Goal: Task Accomplishment & Management: Complete application form

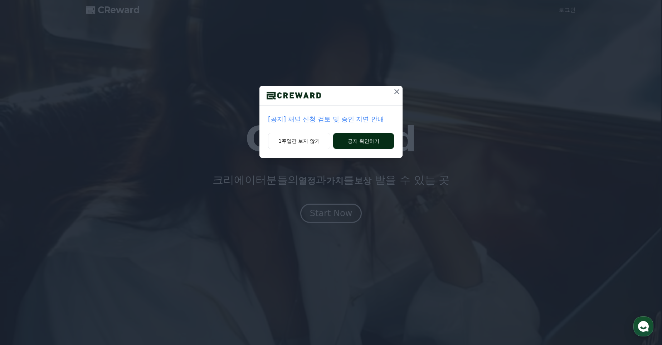
click at [366, 139] on button "공지 확인하기" at bounding box center [363, 141] width 61 height 16
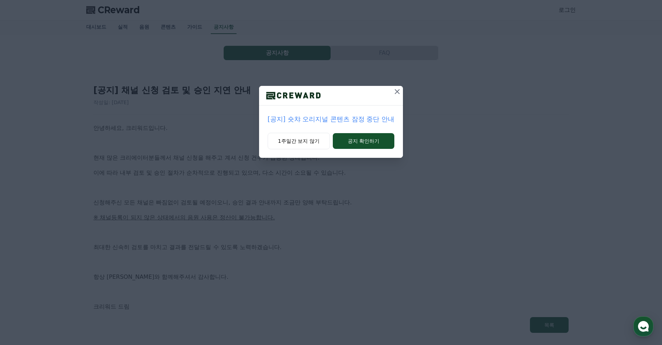
click at [395, 93] on icon at bounding box center [397, 91] width 9 height 9
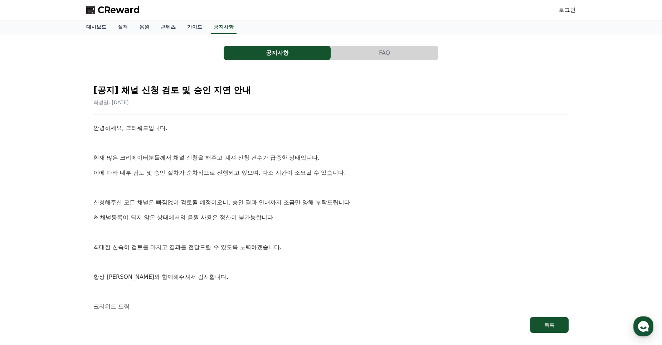
click at [121, 10] on span "CReward" at bounding box center [119, 9] width 42 height 11
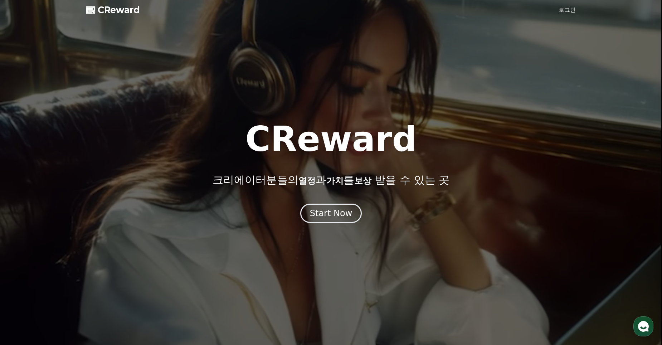
click at [568, 14] on link "로그인" at bounding box center [567, 10] width 17 height 9
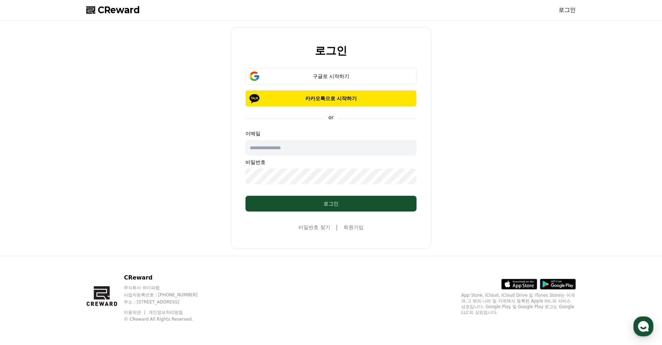
click at [358, 226] on link "회원가입" at bounding box center [354, 227] width 20 height 7
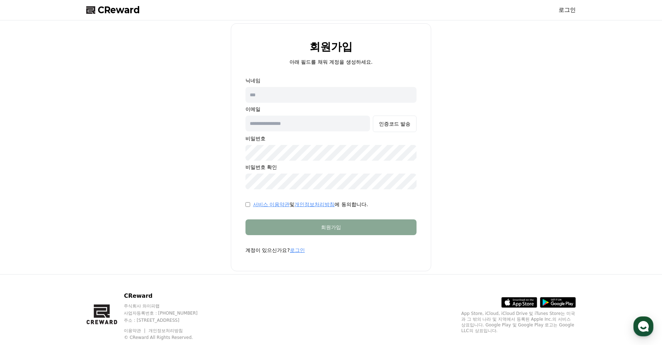
click at [328, 101] on input "text" at bounding box center [331, 95] width 171 height 16
type input "*********"
click at [264, 121] on input "text" at bounding box center [308, 124] width 125 height 16
type input "**********"
click at [390, 126] on div "인증코드 발송" at bounding box center [395, 123] width 32 height 7
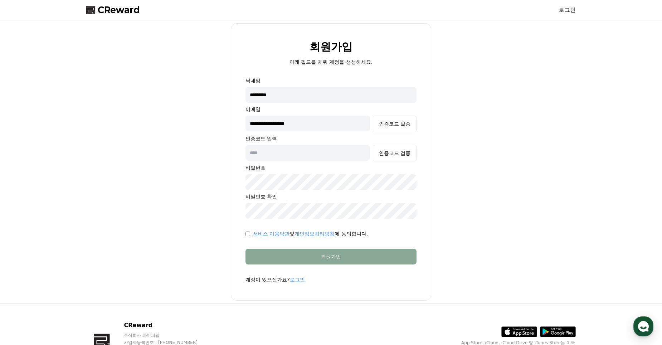
click at [307, 151] on input "text" at bounding box center [308, 153] width 125 height 16
type input "******"
click at [391, 154] on div "인증코드 검증" at bounding box center [395, 153] width 32 height 7
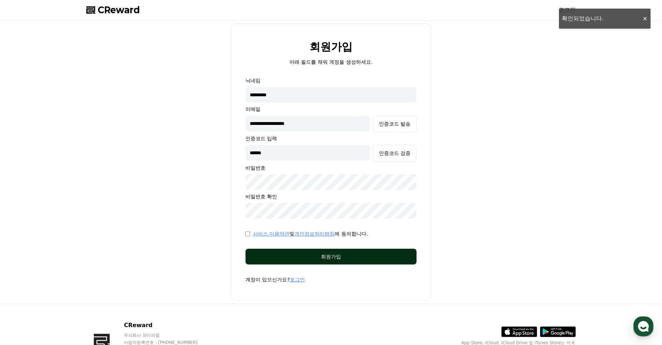
click at [329, 255] on div "회원가입" at bounding box center [331, 256] width 143 height 7
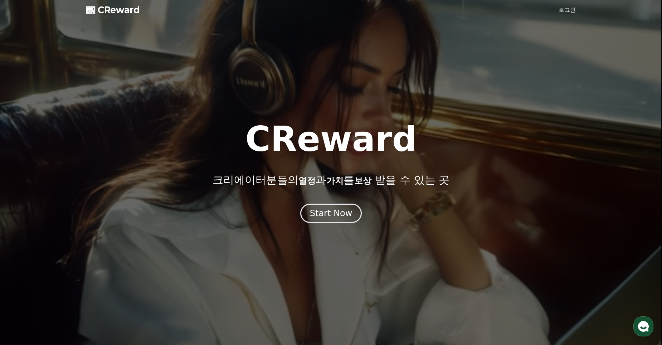
click at [568, 9] on link "로그인" at bounding box center [567, 10] width 17 height 9
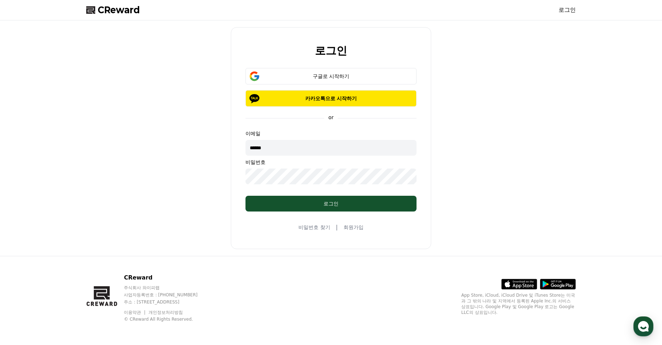
click at [275, 149] on input "******" at bounding box center [331, 148] width 171 height 16
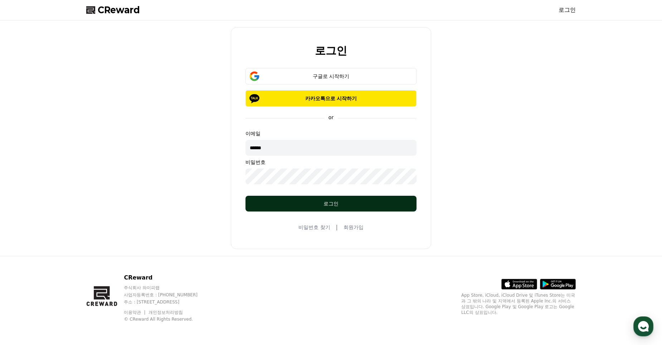
click at [254, 206] on button "로그인" at bounding box center [331, 204] width 171 height 16
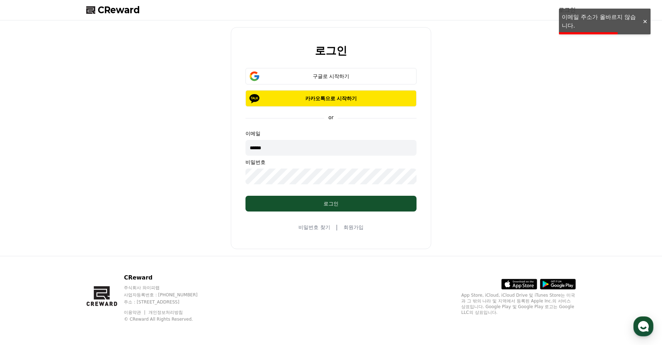
click at [277, 143] on input "******" at bounding box center [331, 148] width 171 height 16
type input "*"
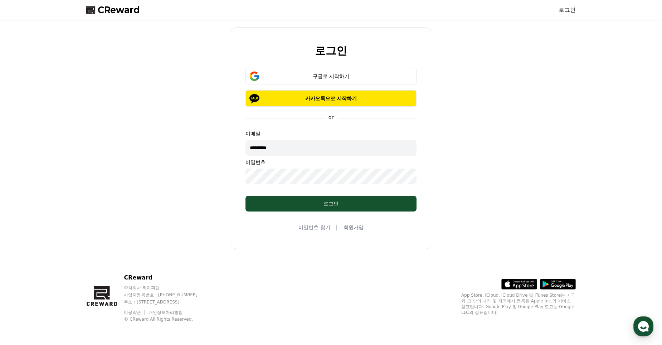
type input "**********"
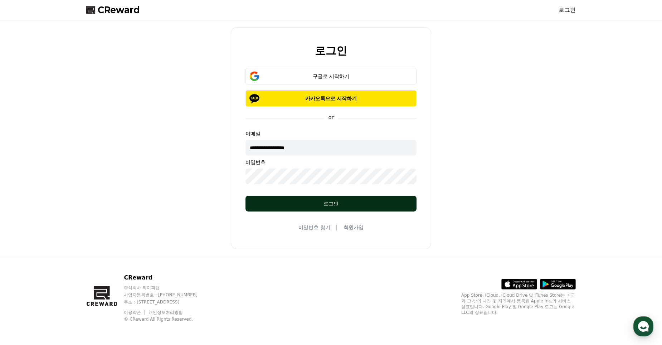
click at [304, 206] on div "로그인" at bounding box center [331, 203] width 143 height 7
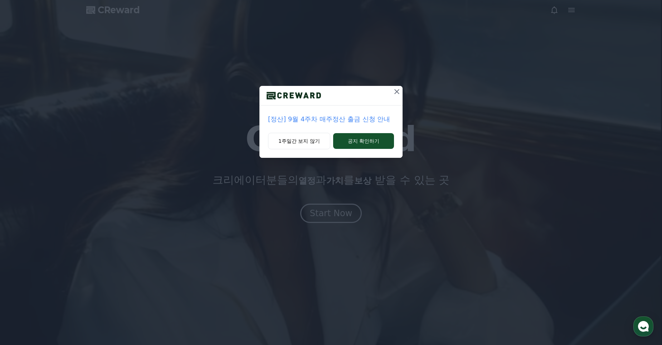
click at [394, 88] on icon at bounding box center [397, 91] width 9 height 9
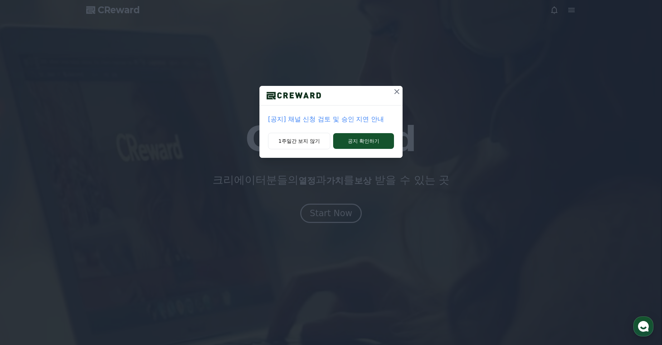
click at [396, 91] on icon at bounding box center [397, 91] width 5 height 5
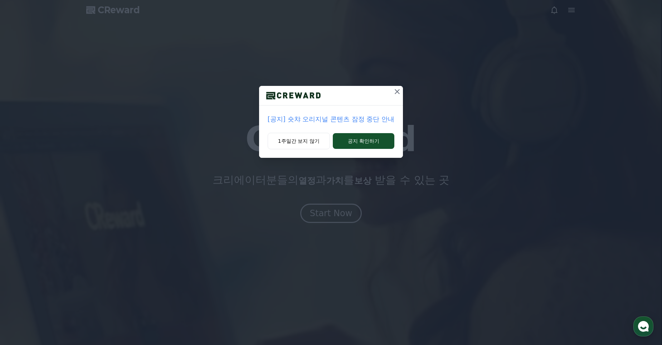
click at [400, 90] on icon at bounding box center [397, 91] width 9 height 9
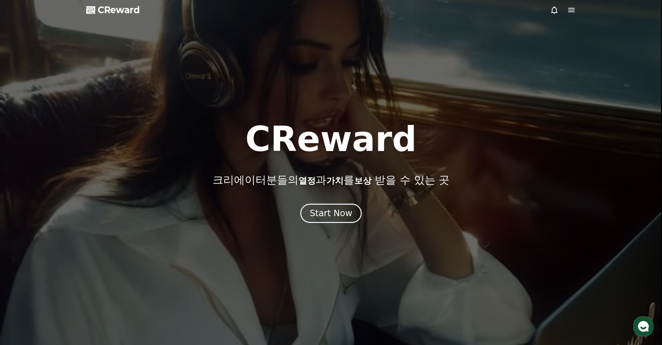
click at [392, 108] on div at bounding box center [331, 172] width 662 height 345
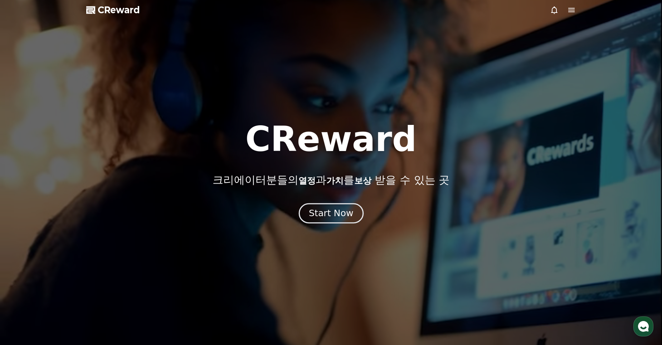
click at [324, 211] on div "Start Now" at bounding box center [331, 213] width 44 height 12
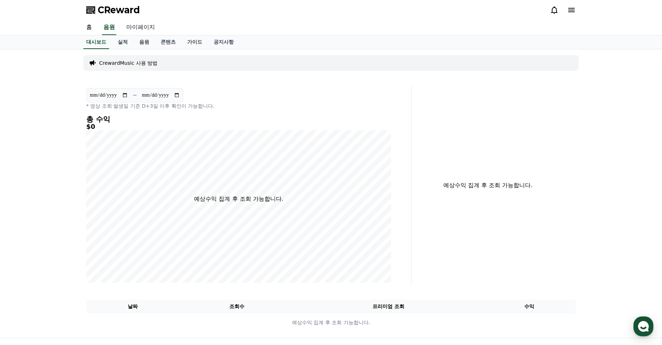
click at [136, 28] on link "마이페이지" at bounding box center [141, 27] width 40 height 15
select select "**********"
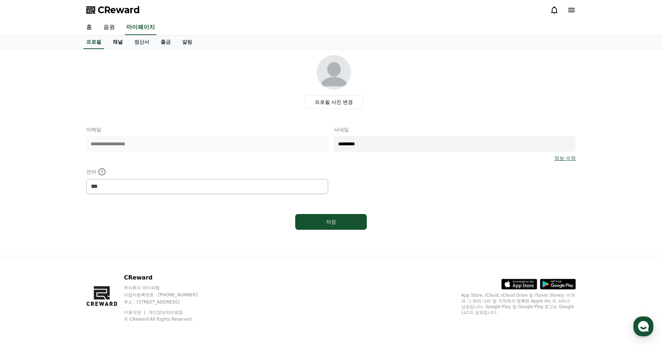
click at [119, 41] on link "채널" at bounding box center [117, 42] width 21 height 14
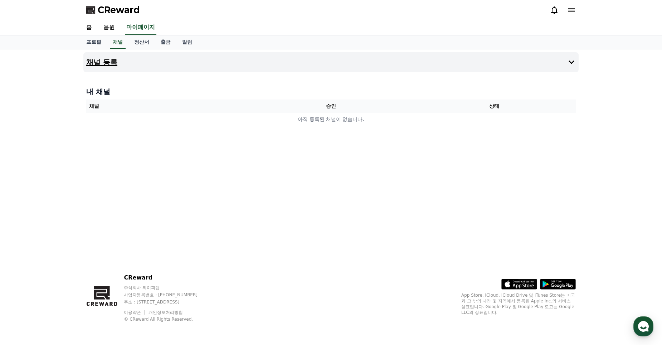
click at [106, 63] on h4 "채널 등록" at bounding box center [101, 62] width 31 height 8
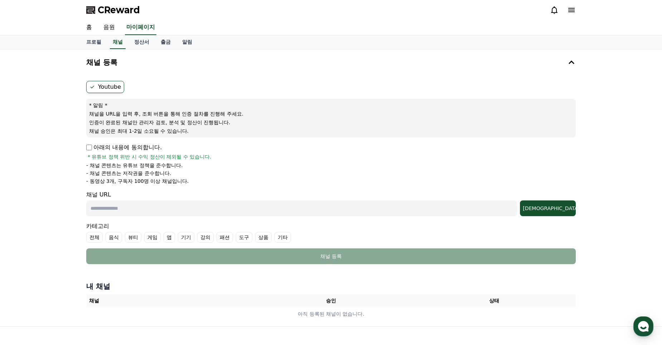
click at [118, 107] on p "* 알림 *" at bounding box center [331, 105] width 484 height 7
click at [134, 208] on input "text" at bounding box center [301, 209] width 431 height 16
click at [143, 203] on input "text" at bounding box center [301, 209] width 431 height 16
drag, startPoint x: 141, startPoint y: 203, endPoint x: 132, endPoint y: 211, distance: 12.0
paste input "**********"
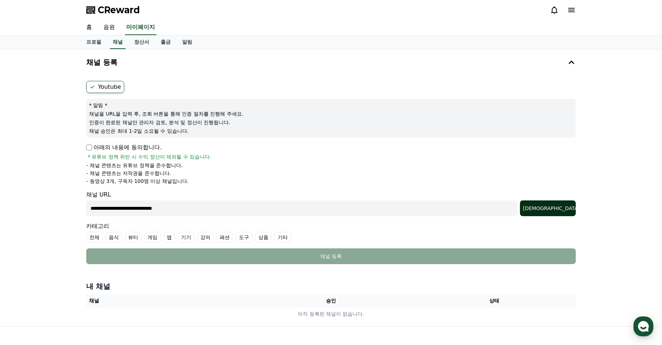
type input "**********"
click at [559, 203] on button "조회" at bounding box center [548, 209] width 56 height 16
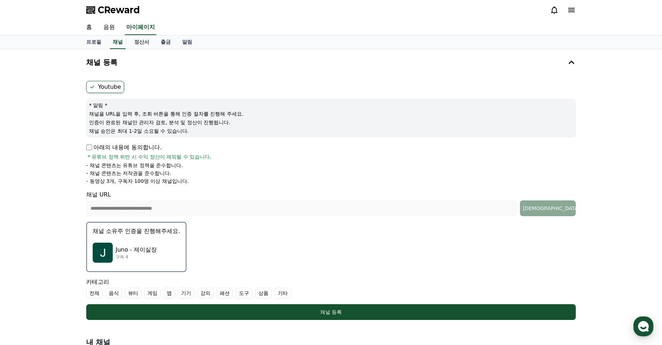
click at [141, 235] on p "채널 소유주 인증을 진행해주세요." at bounding box center [136, 231] width 87 height 9
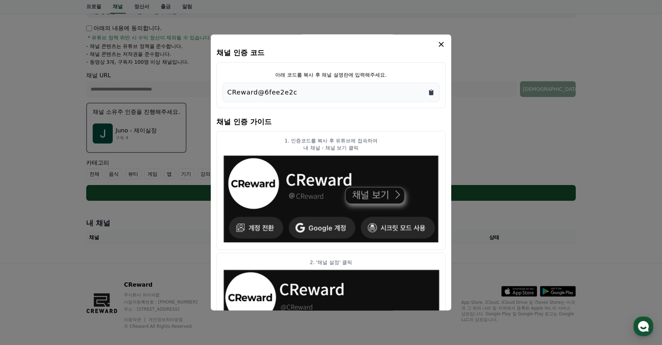
click at [432, 90] on icon "Copy to clipboard" at bounding box center [431, 92] width 7 height 7
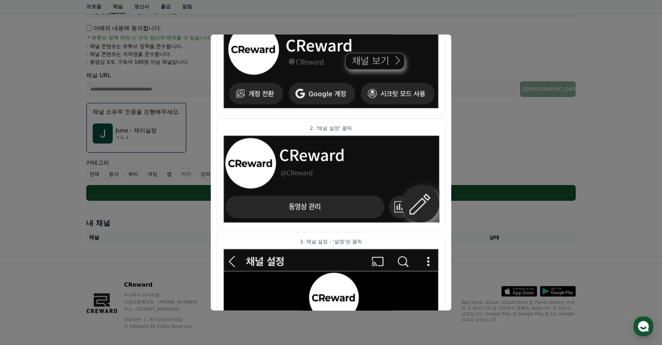
scroll to position [103, 0]
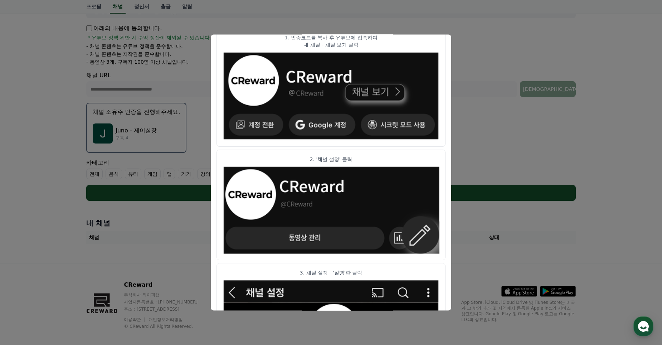
click at [524, 132] on button "close modal" at bounding box center [331, 172] width 662 height 345
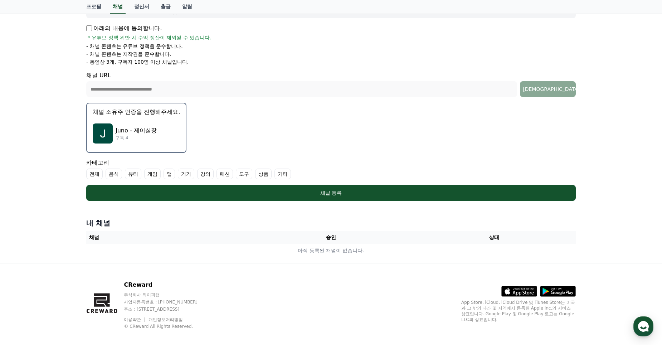
click at [402, 136] on form "**********" at bounding box center [331, 81] width 490 height 239
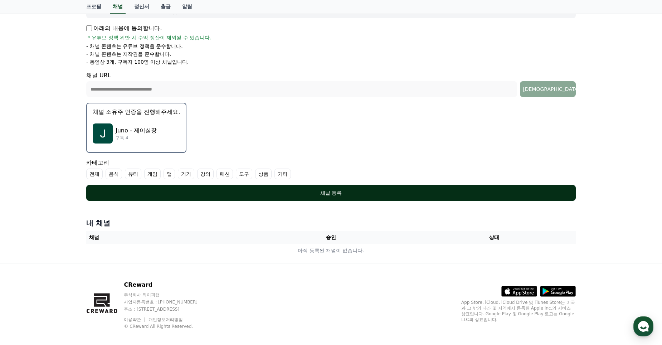
click at [347, 190] on div "채널 등록" at bounding box center [331, 192] width 461 height 7
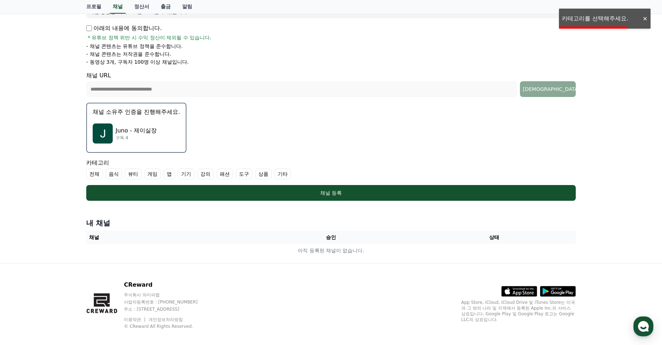
click at [297, 113] on form "**********" at bounding box center [331, 81] width 490 height 239
click at [96, 174] on label "전체" at bounding box center [94, 174] width 16 height 11
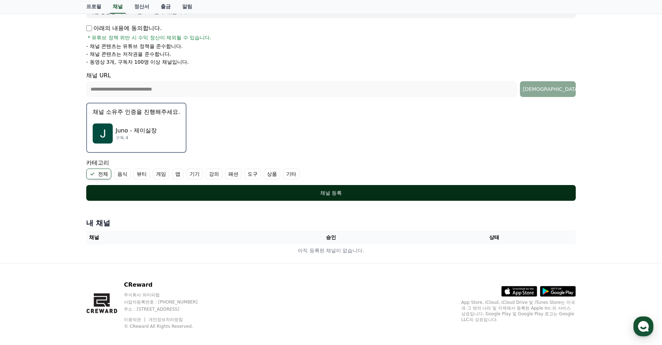
click at [322, 199] on button "채널 등록" at bounding box center [331, 193] width 490 height 16
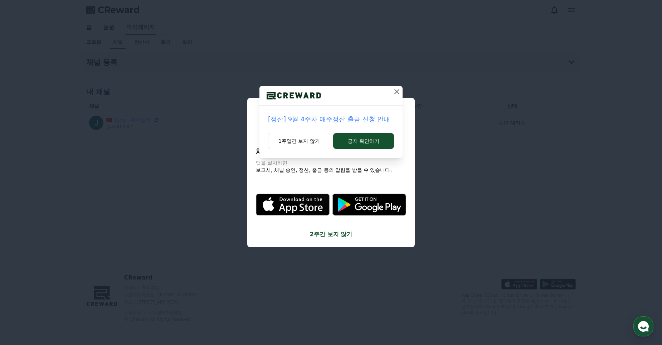
click at [400, 94] on icon at bounding box center [397, 91] width 9 height 9
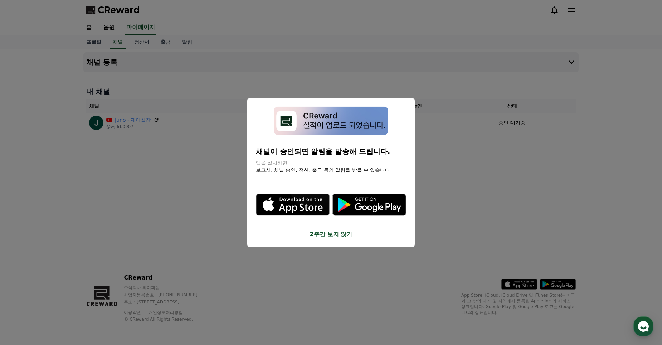
click at [229, 242] on button "close modal" at bounding box center [331, 172] width 662 height 345
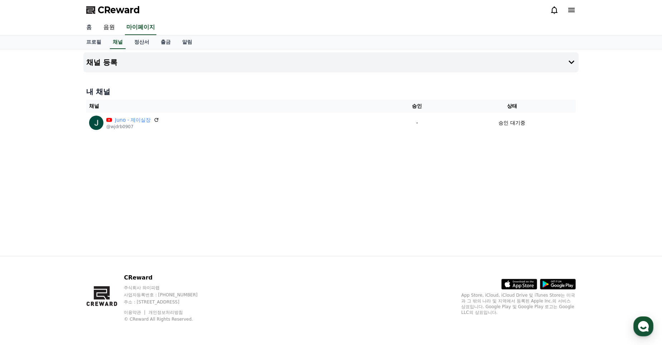
click at [88, 27] on link "홈" at bounding box center [89, 27] width 17 height 15
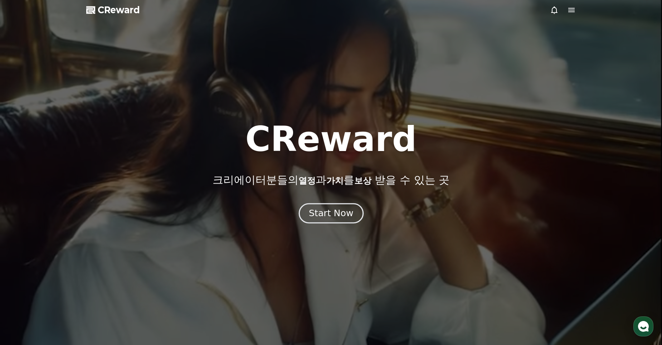
click at [307, 214] on button "Start Now" at bounding box center [331, 213] width 65 height 20
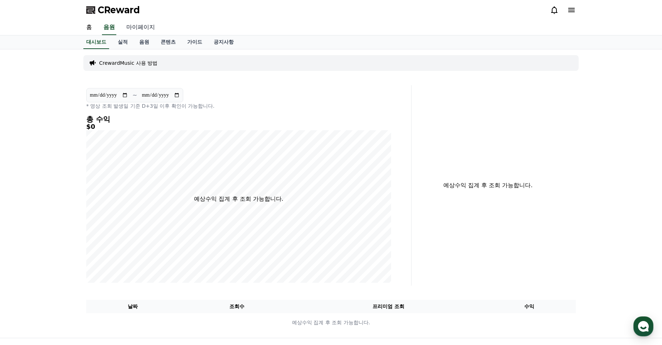
click at [138, 26] on link "마이페이지" at bounding box center [141, 27] width 40 height 15
select select "**********"
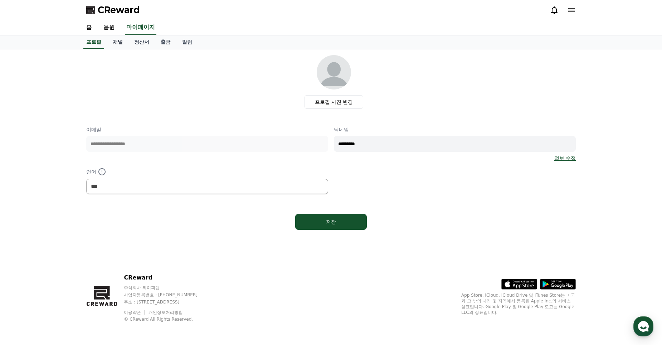
click at [117, 42] on link "채널" at bounding box center [117, 42] width 21 height 14
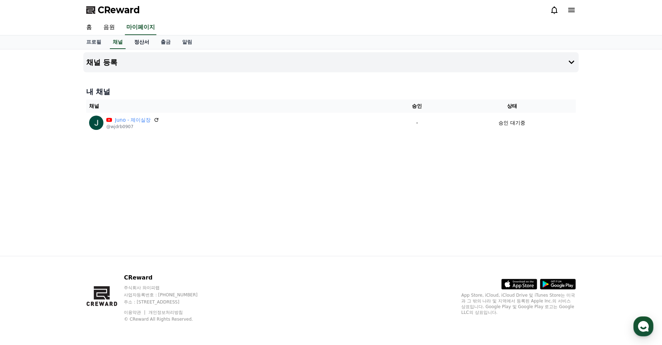
click at [145, 42] on link "정산서" at bounding box center [142, 42] width 26 height 14
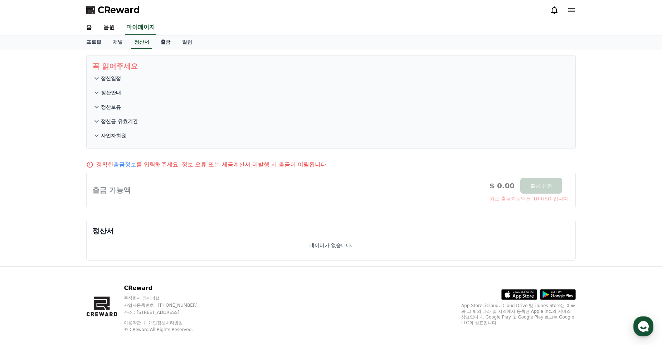
click at [165, 42] on link "출금" at bounding box center [165, 42] width 21 height 14
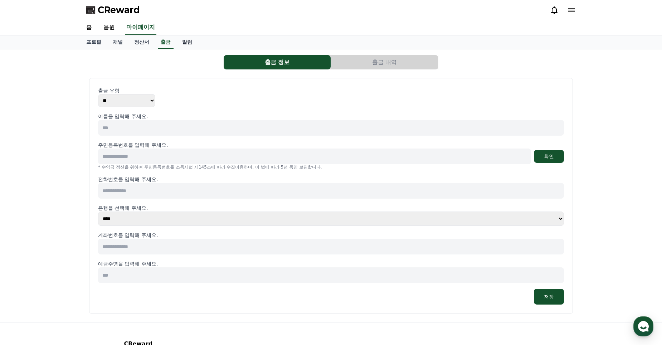
click at [187, 43] on link "알림" at bounding box center [187, 42] width 21 height 14
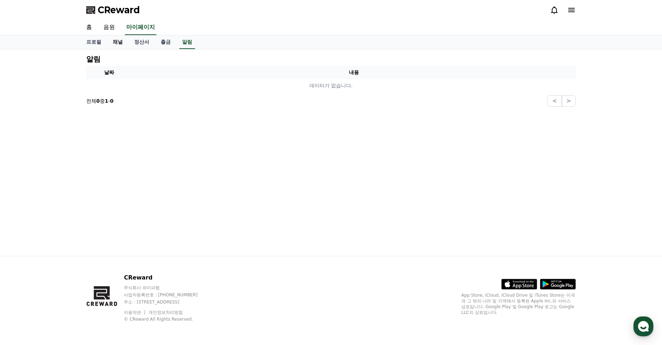
click at [118, 42] on link "채널" at bounding box center [117, 42] width 21 height 14
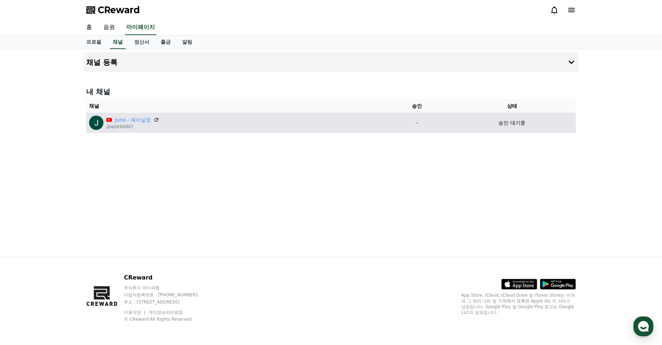
click at [123, 125] on p "@wjdrb0907" at bounding box center [132, 127] width 53 height 6
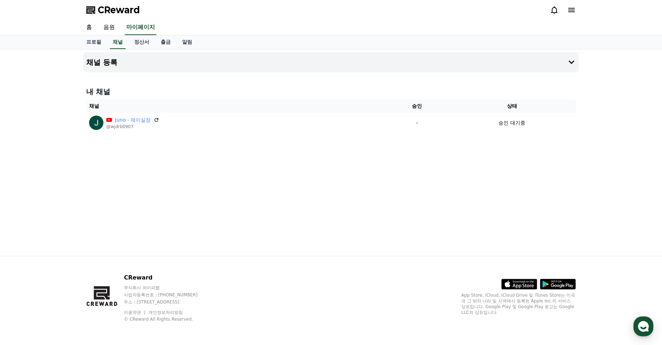
click at [571, 10] on icon at bounding box center [572, 10] width 6 height 4
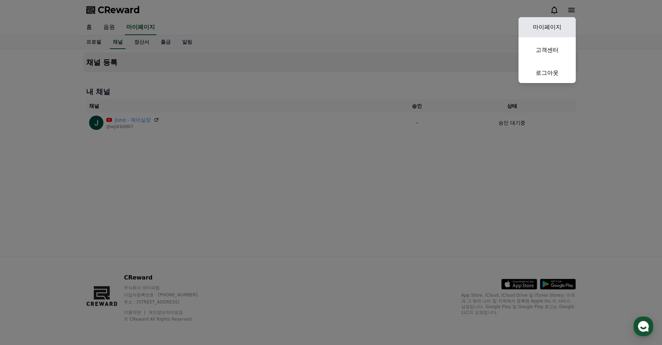
click at [542, 27] on link "마이페이지" at bounding box center [547, 27] width 57 height 20
select select "**********"
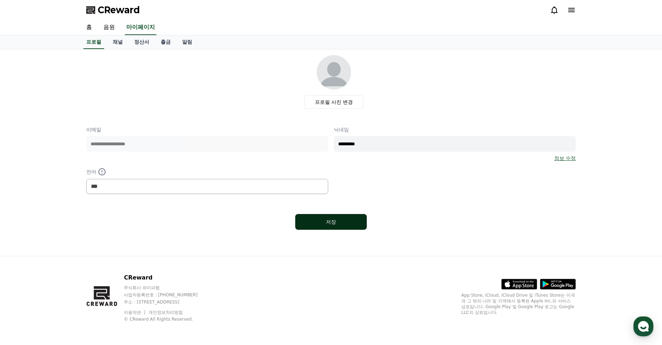
click at [337, 227] on button "저장" at bounding box center [331, 222] width 72 height 16
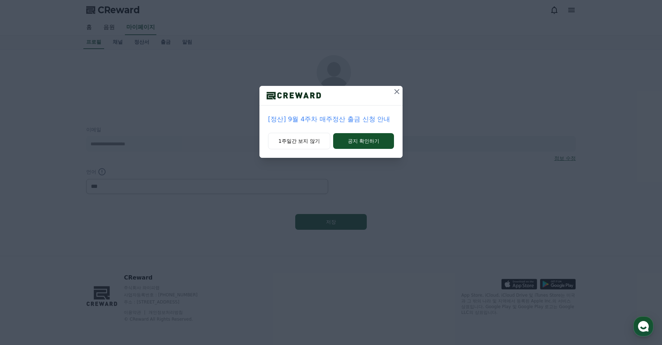
select select "**********"
click at [289, 142] on button "1주일간 보지 않기" at bounding box center [299, 141] width 62 height 16
click at [317, 120] on p "[공지] 채널 신청 검토 및 승인 지연 안내" at bounding box center [331, 119] width 126 height 10
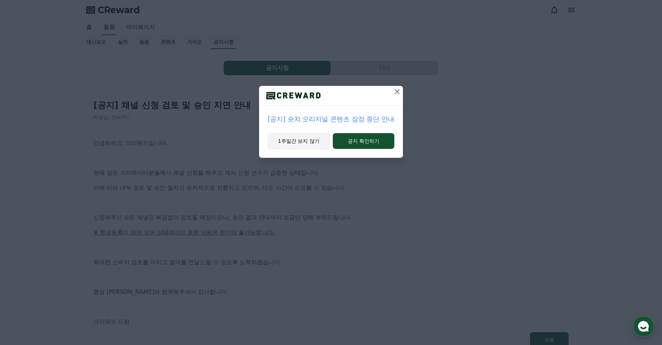
click at [306, 143] on button "1주일간 보지 않기" at bounding box center [299, 141] width 62 height 16
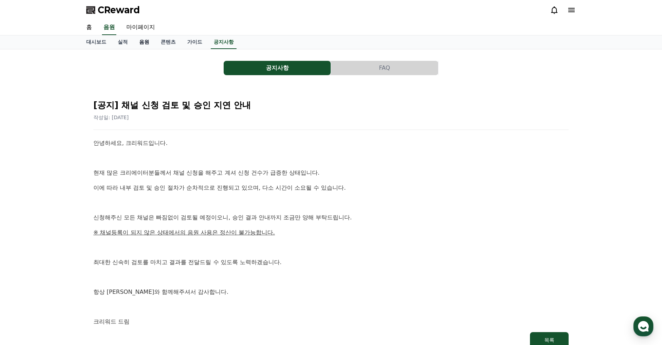
click at [148, 44] on link "음원" at bounding box center [144, 42] width 21 height 14
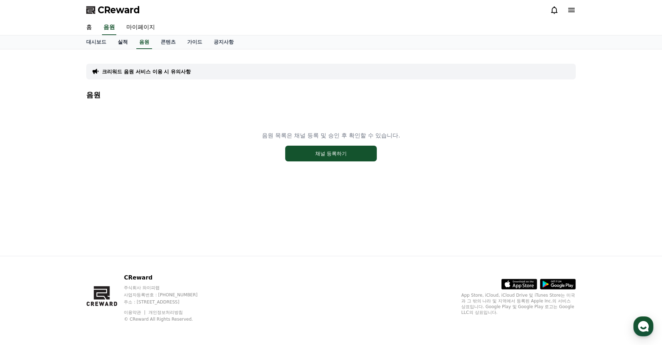
click at [118, 39] on link "실적" at bounding box center [122, 42] width 21 height 14
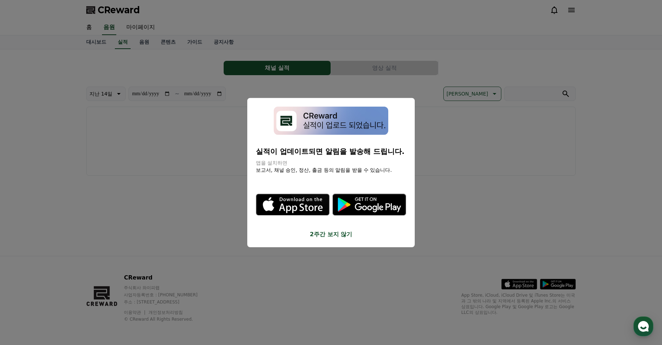
click at [342, 237] on button "2주간 보지 않기" at bounding box center [331, 234] width 150 height 9
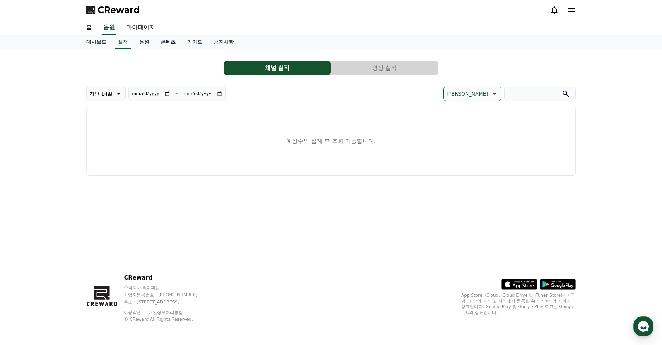
click at [167, 47] on link "콘텐츠" at bounding box center [168, 42] width 26 height 14
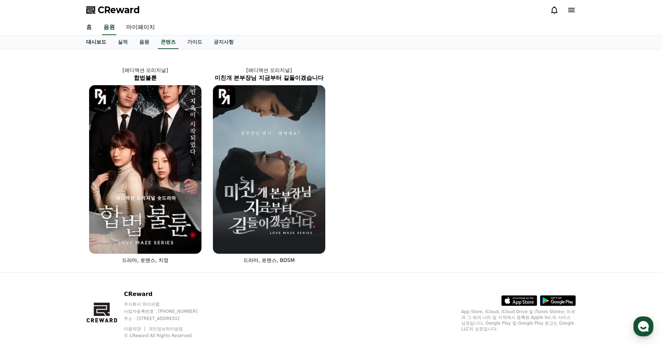
click at [95, 43] on link "대시보드" at bounding box center [97, 42] width 32 height 14
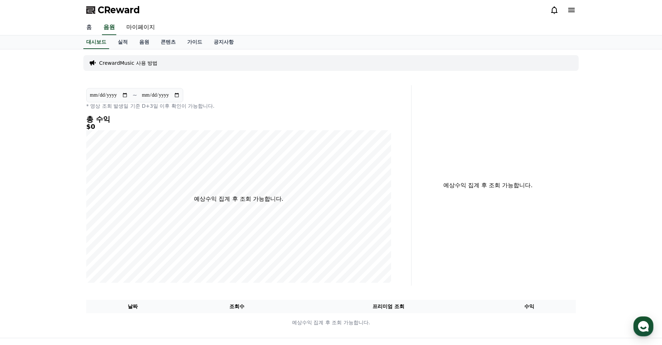
click at [86, 27] on link "홈" at bounding box center [89, 27] width 17 height 15
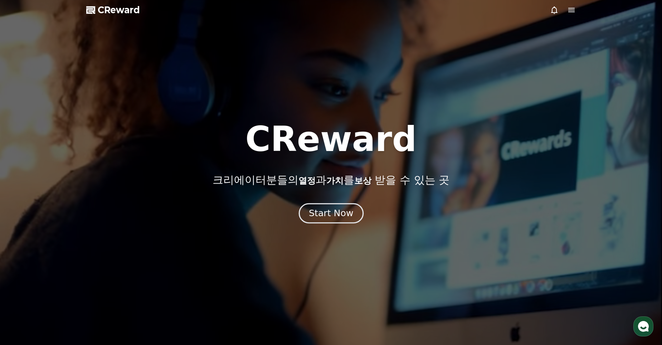
click at [334, 214] on div "Start Now" at bounding box center [331, 213] width 44 height 12
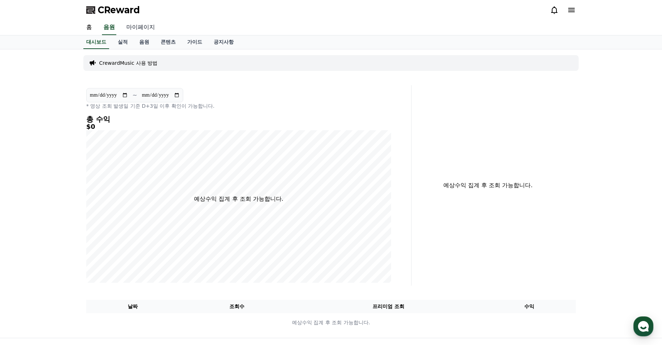
click at [131, 29] on link "마이페이지" at bounding box center [141, 27] width 40 height 15
select select "**********"
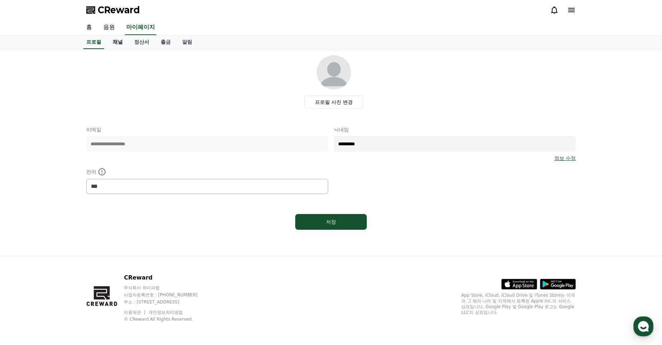
click at [119, 40] on link "채널" at bounding box center [117, 42] width 21 height 14
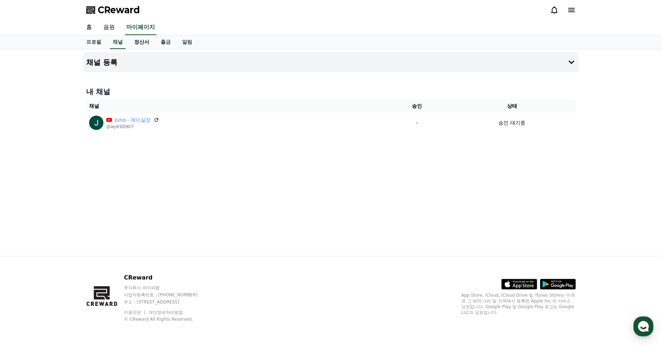
click at [140, 44] on link "정산서" at bounding box center [142, 42] width 26 height 14
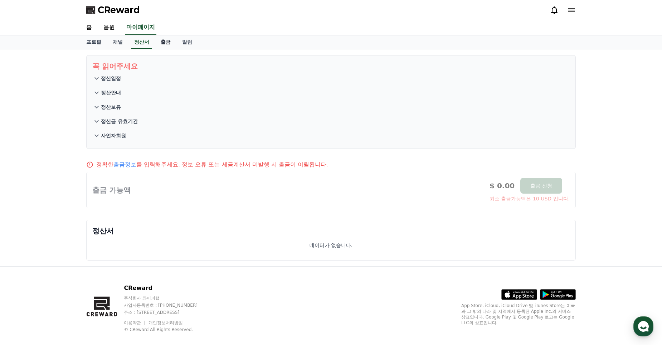
click at [164, 45] on link "출금" at bounding box center [165, 42] width 21 height 14
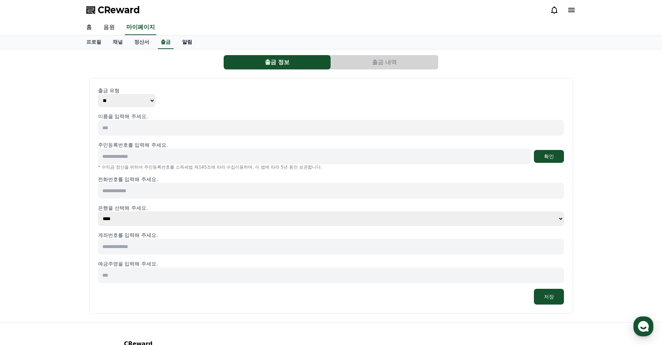
click at [186, 43] on link "알림" at bounding box center [187, 42] width 21 height 14
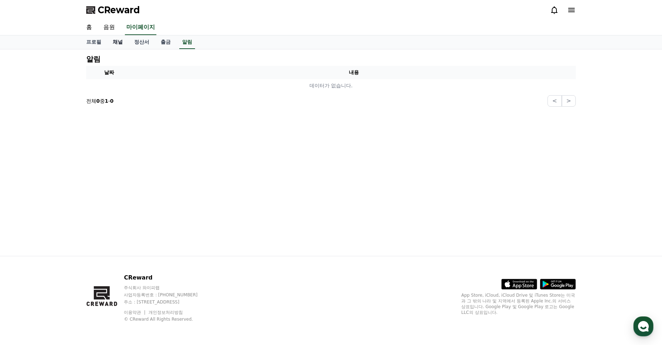
click at [119, 42] on link "채널" at bounding box center [117, 42] width 21 height 14
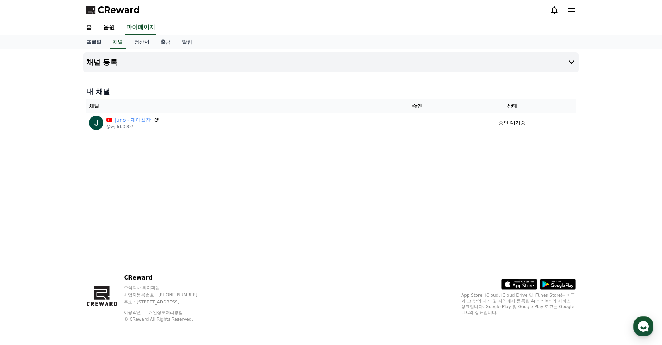
click at [127, 42] on div "프로필 채널 정산서 출금 알림" at bounding box center [331, 42] width 501 height 14
click at [148, 43] on link "정산서" at bounding box center [142, 42] width 26 height 14
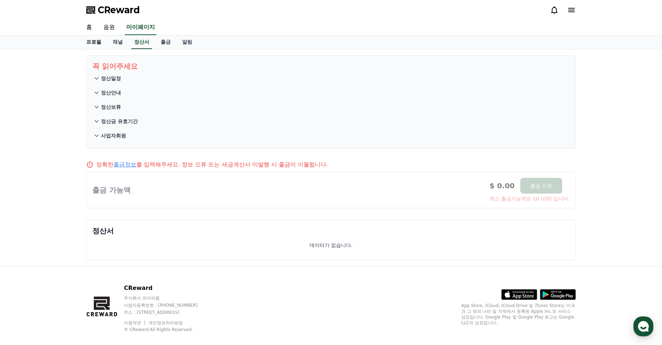
click at [98, 43] on link "프로필" at bounding box center [94, 42] width 26 height 14
select select "**********"
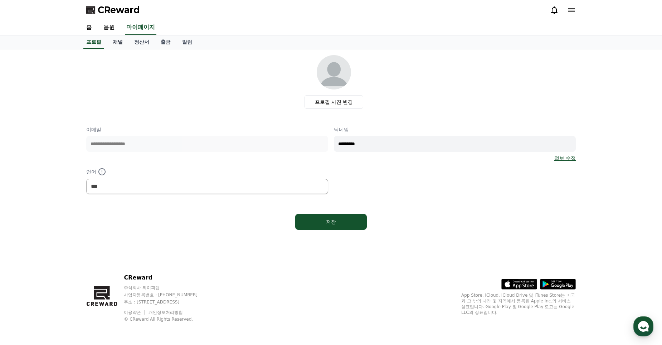
click at [115, 44] on link "채널" at bounding box center [117, 42] width 21 height 14
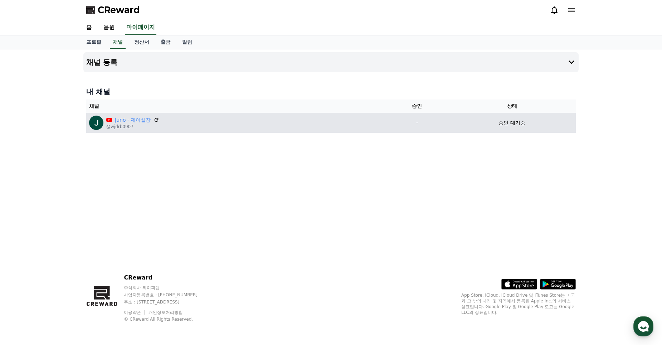
click at [501, 119] on p "승인 대기중" at bounding box center [512, 123] width 26 height 8
click at [137, 125] on p "@wjdrb0907" at bounding box center [132, 127] width 53 height 6
click at [135, 119] on link "Juno - 제이실장" at bounding box center [133, 120] width 36 height 8
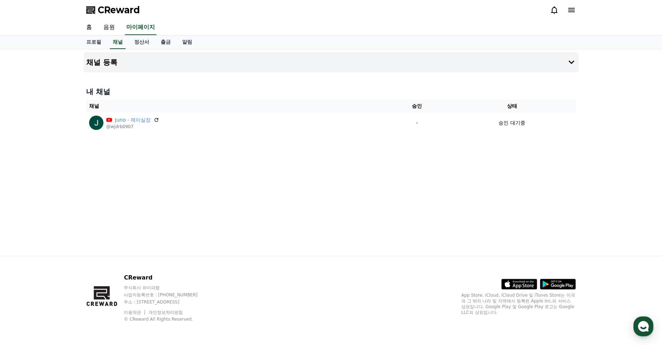
click at [635, 319] on button "CReward 상담 버튼" at bounding box center [644, 327] width 20 height 20
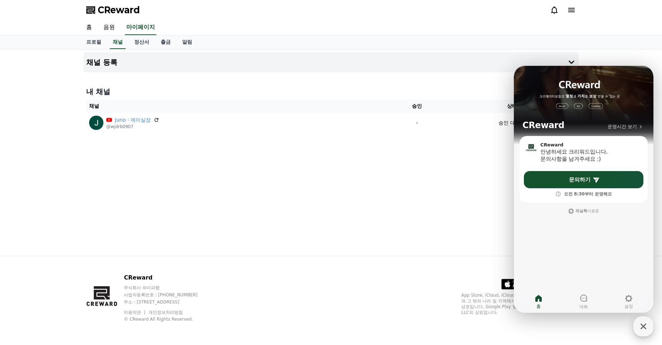
click at [648, 329] on icon "button" at bounding box center [643, 326] width 13 height 13
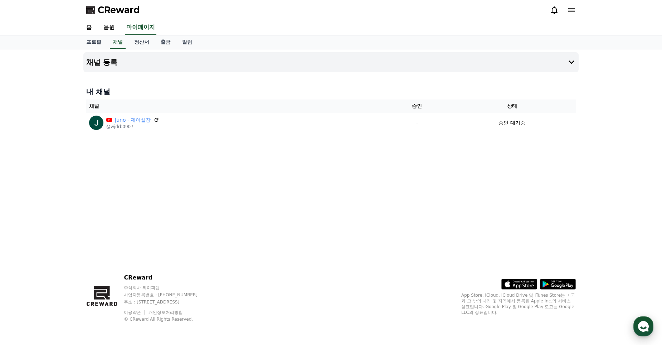
click at [648, 329] on use "button" at bounding box center [643, 326] width 11 height 11
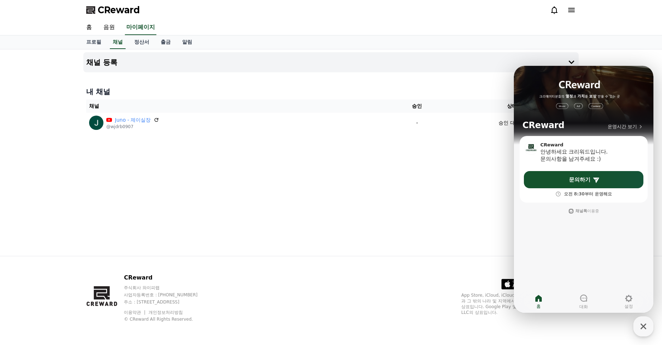
click at [399, 165] on div "채널 등록 내 채널 채널 승인 상태 Juno - 제이실장 @wjdrb0907 - 승인 대기중" at bounding box center [331, 152] width 501 height 207
click at [398, 172] on div "채널 등록 내 채널 채널 승인 상태 Juno - 제이실장 @wjdrb0907 - 승인 대기중" at bounding box center [331, 152] width 501 height 207
click at [390, 204] on div "채널 등록 내 채널 채널 승인 상태 Juno - 제이실장 @wjdrb0907 - 승인 대기중" at bounding box center [331, 152] width 501 height 207
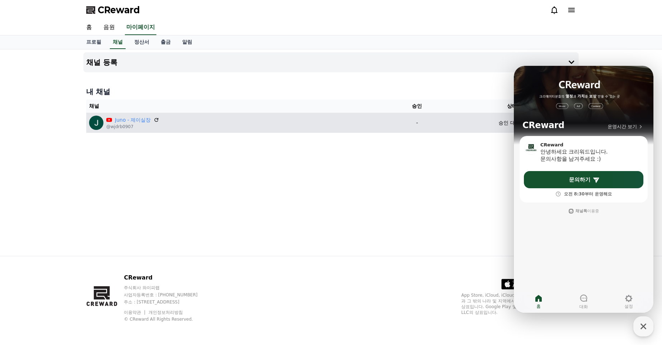
click at [249, 122] on div "Juno - 제이실장 @wjdrb0907" at bounding box center [236, 123] width 294 height 14
